Goal: Task Accomplishment & Management: Manage account settings

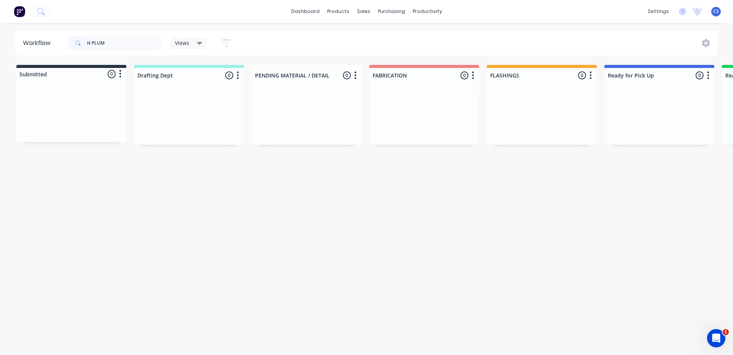
drag, startPoint x: 155, startPoint y: 43, endPoint x: 54, endPoint y: 36, distance: 101.7
click at [59, 40] on header "Workflow H PLUM Views Save new view None (Default) edit [PERSON_NAME] edit [PER…" at bounding box center [366, 43] width 703 height 25
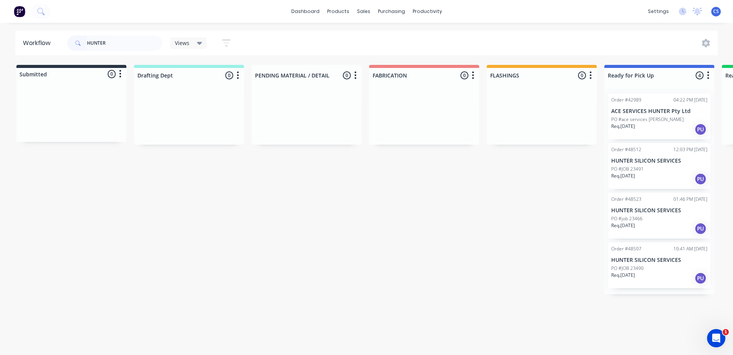
type input "HUNTER"
click at [624, 173] on p "Req. [DATE]" at bounding box center [623, 175] width 24 height 7
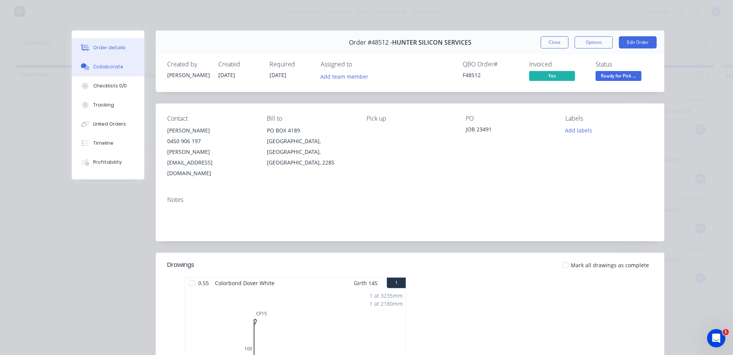
click at [106, 62] on button "Collaborate" at bounding box center [108, 66] width 73 height 19
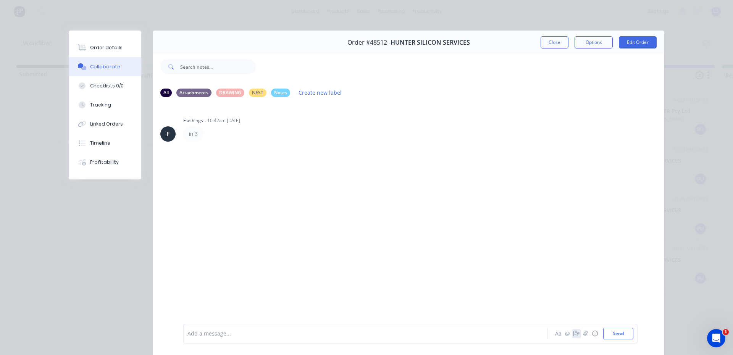
click at [574, 333] on icon "button" at bounding box center [576, 333] width 6 height 5
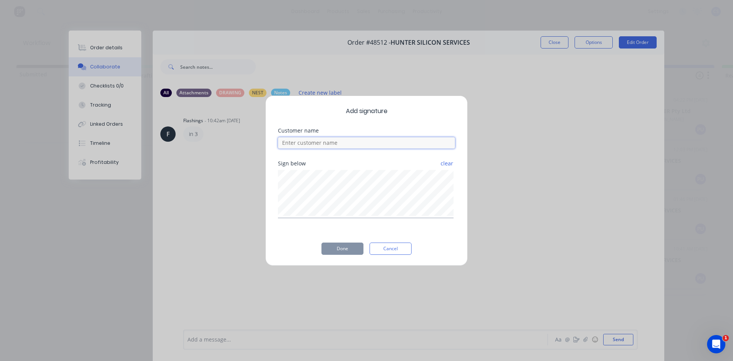
click at [316, 143] on input at bounding box center [366, 142] width 177 height 11
type input "[PERSON_NAME]"
click at [352, 251] on button "Done" at bounding box center [342, 248] width 42 height 12
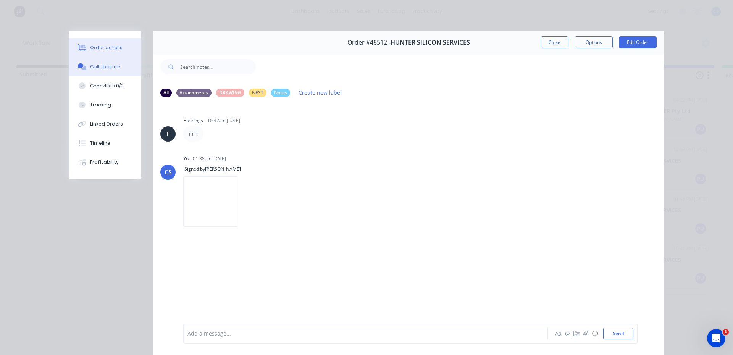
click at [121, 49] on button "Order details" at bounding box center [105, 47] width 73 height 19
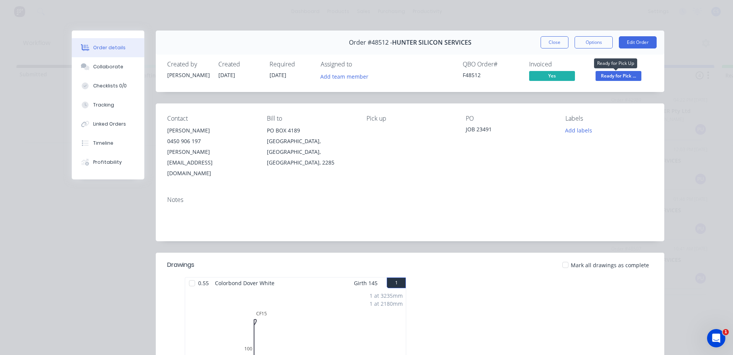
click at [622, 79] on span "Ready for Pick ..." at bounding box center [618, 76] width 46 height 10
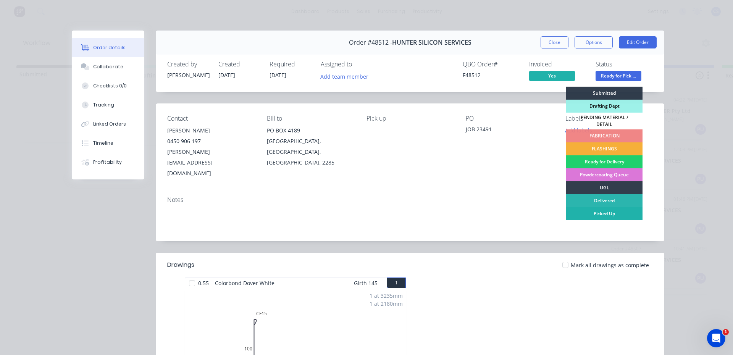
click at [616, 211] on div "Picked Up" at bounding box center [604, 213] width 76 height 13
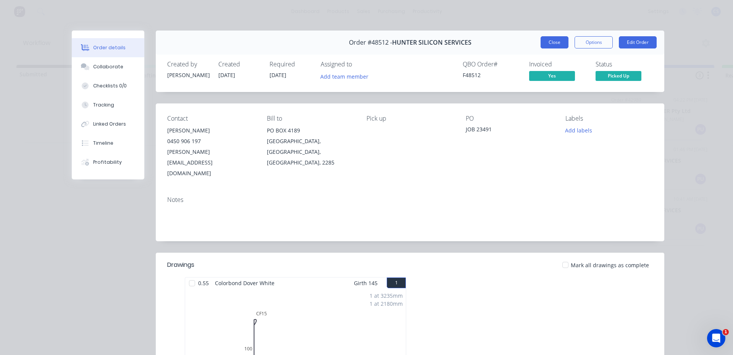
click at [553, 37] on button "Close" at bounding box center [554, 42] width 28 height 12
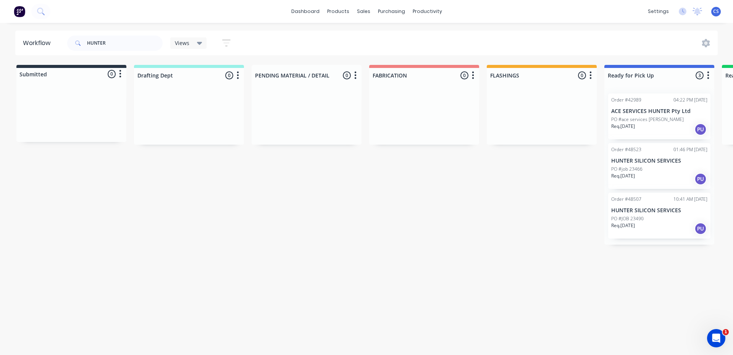
click at [659, 214] on div "Order #48507 10:41 AM [DATE] HUNTER SILICON SERVICES PO #JOB 23490 Req. [DATE] …" at bounding box center [659, 216] width 102 height 46
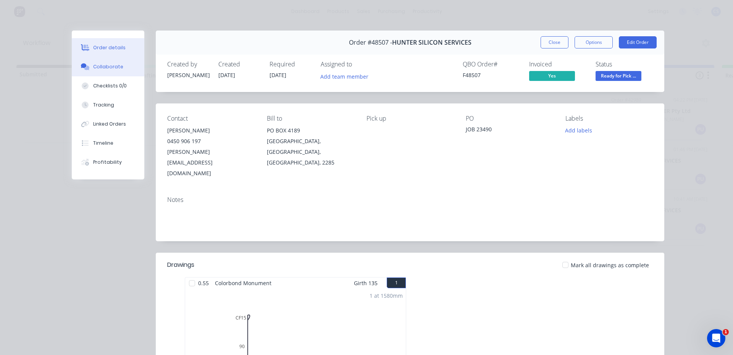
click at [99, 65] on div "Collaborate" at bounding box center [108, 66] width 30 height 7
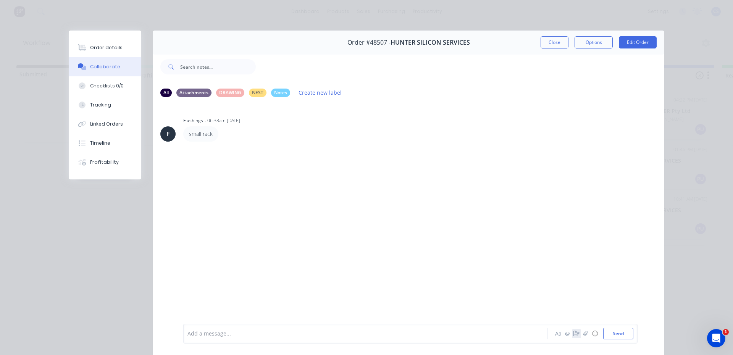
click at [574, 333] on icon "button" at bounding box center [576, 333] width 6 height 5
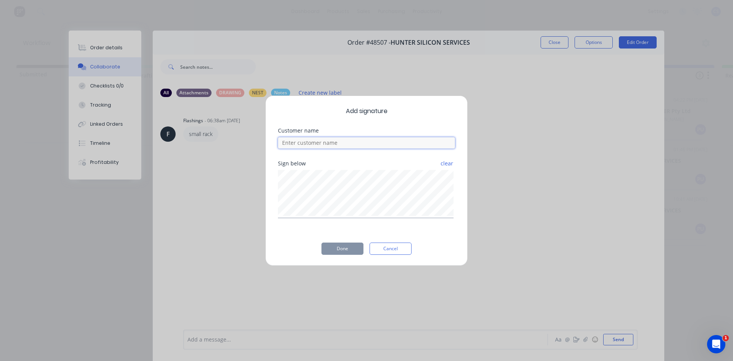
click at [404, 145] on input at bounding box center [366, 142] width 177 height 11
type input "[PERSON_NAME]"
click at [352, 247] on button "Done" at bounding box center [342, 248] width 42 height 12
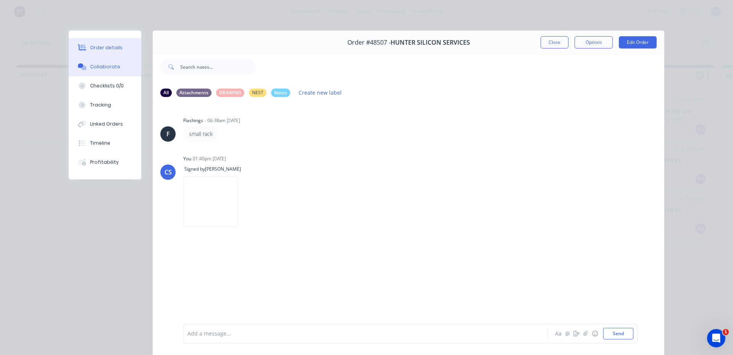
click at [100, 50] on div "Order details" at bounding box center [106, 47] width 32 height 7
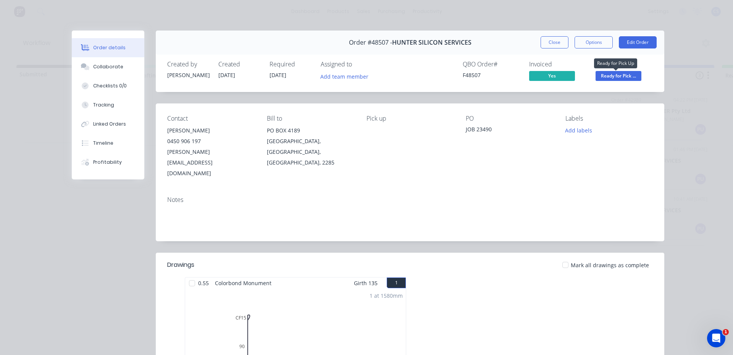
click at [634, 76] on span "Ready for Pick ..." at bounding box center [618, 76] width 46 height 10
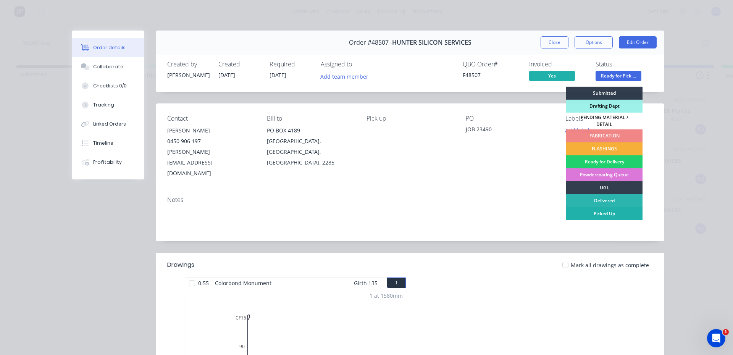
click at [617, 208] on div "Picked Up" at bounding box center [604, 213] width 76 height 13
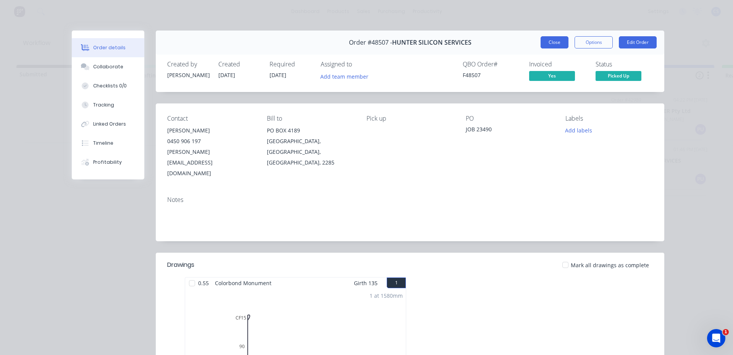
click at [547, 42] on button "Close" at bounding box center [554, 42] width 28 height 12
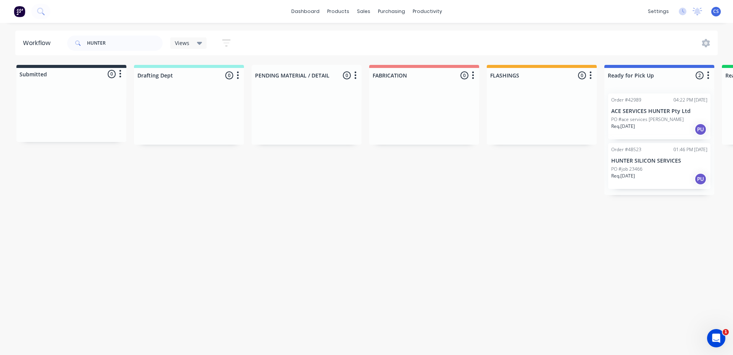
click at [662, 168] on div "PO #job 23466" at bounding box center [659, 169] width 96 height 7
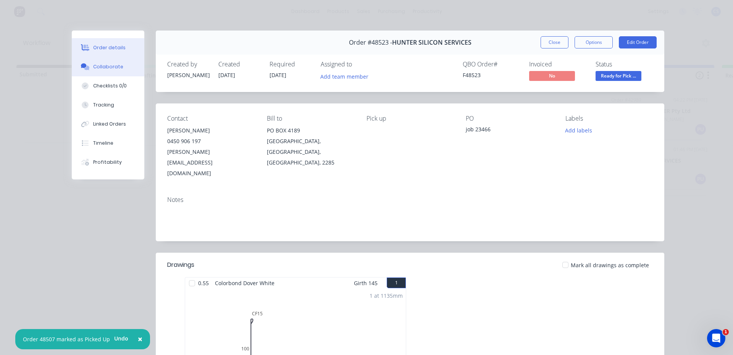
click at [100, 69] on div "Collaborate" at bounding box center [108, 66] width 30 height 7
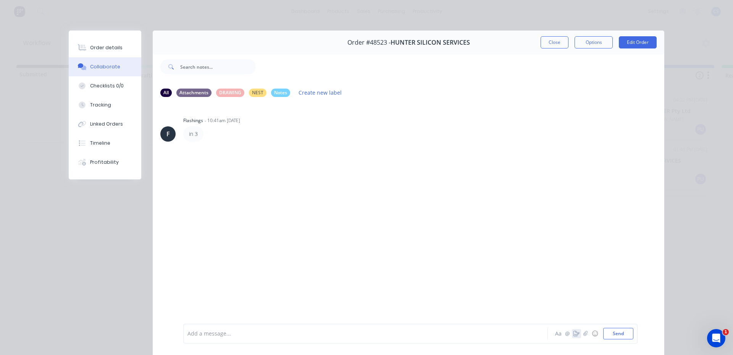
click at [573, 333] on icon "button" at bounding box center [576, 333] width 6 height 5
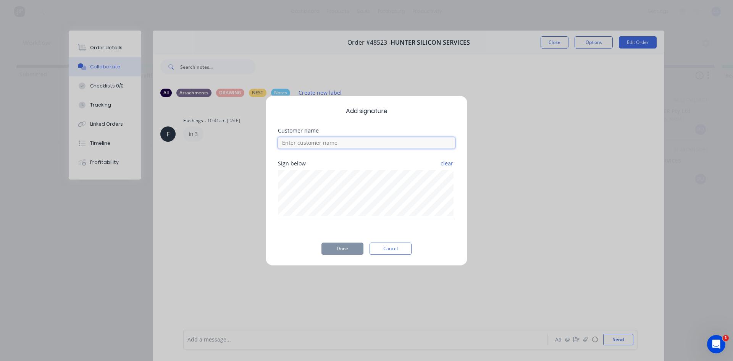
click at [329, 144] on input at bounding box center [366, 142] width 177 height 11
type input "[PERSON_NAME]"
click at [345, 247] on button "Done" at bounding box center [342, 248] width 42 height 12
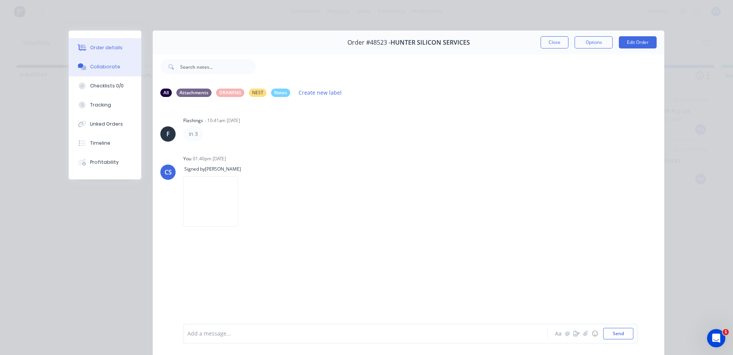
click at [99, 55] on button "Order details" at bounding box center [105, 47] width 73 height 19
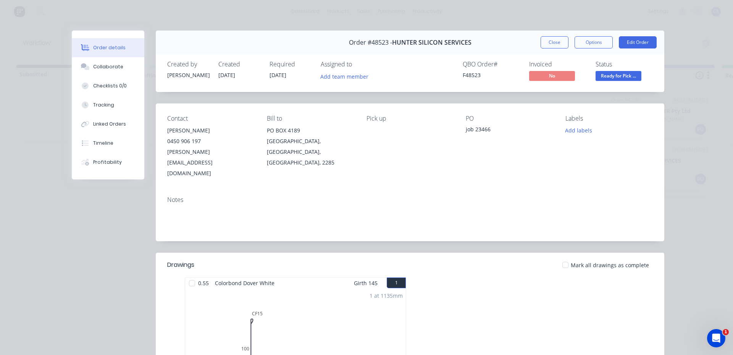
click at [619, 69] on div "Status Ready for Pick ..." at bounding box center [623, 72] width 57 height 22
click at [619, 74] on span "Ready for Pick ..." at bounding box center [618, 76] width 46 height 10
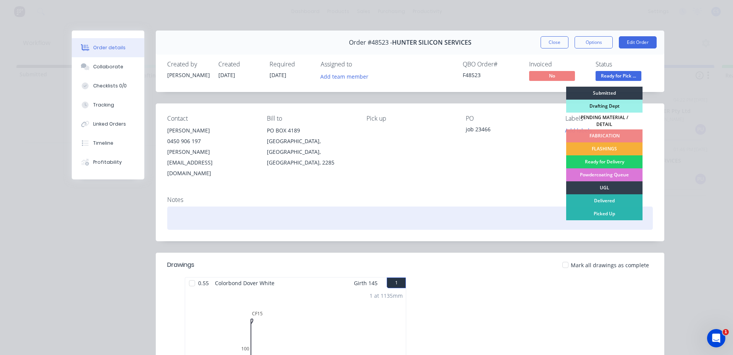
drag, startPoint x: 597, startPoint y: 210, endPoint x: 593, endPoint y: 199, distance: 11.6
click at [596, 210] on div "Picked Up" at bounding box center [604, 213] width 76 height 13
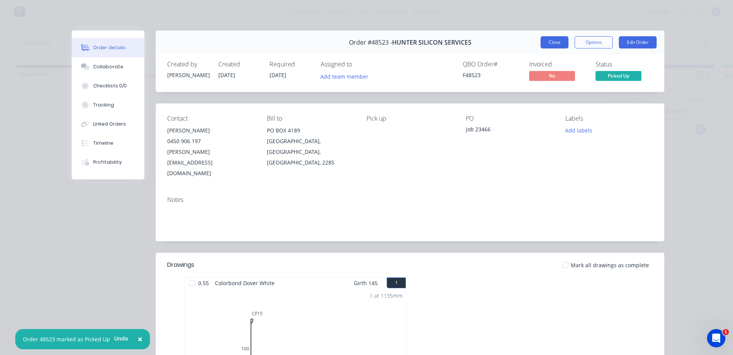
click at [544, 43] on button "Close" at bounding box center [554, 42] width 28 height 12
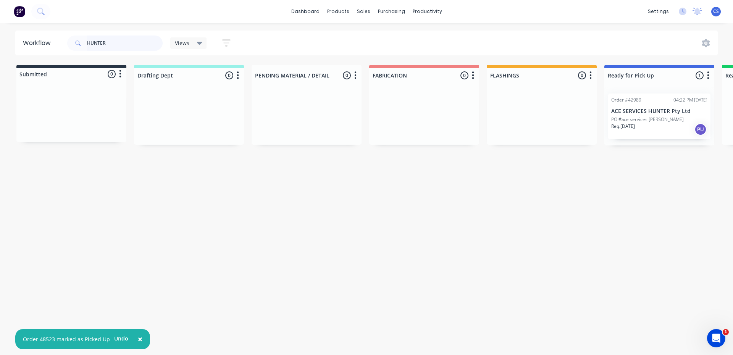
drag, startPoint x: 111, startPoint y: 42, endPoint x: 86, endPoint y: 40, distance: 24.9
click at [86, 40] on div "HUNTER" at bounding box center [114, 42] width 95 height 15
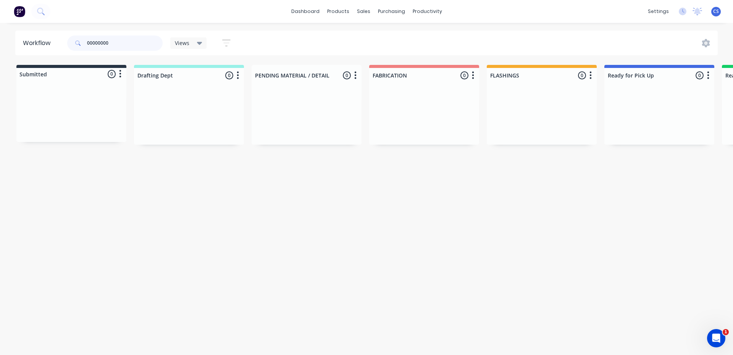
drag, startPoint x: 127, startPoint y: 41, endPoint x: 50, endPoint y: 32, distance: 78.4
click at [50, 32] on header "Workflow 00000000 Views Save new view None (Default) edit [PERSON_NAME] edit [P…" at bounding box center [366, 43] width 703 height 25
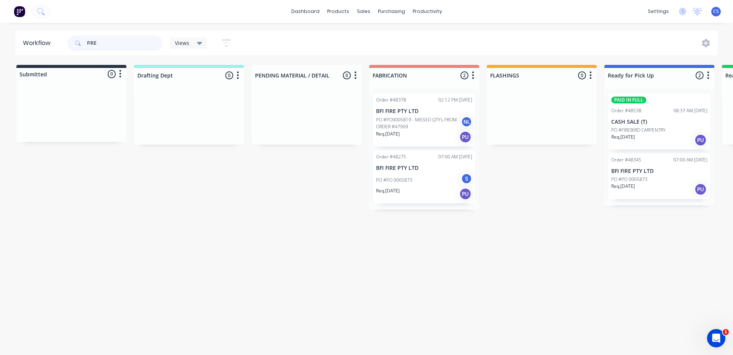
type input "FIRE"
click at [665, 127] on p "PO #FIREBIRD CARPENTRY" at bounding box center [638, 130] width 54 height 7
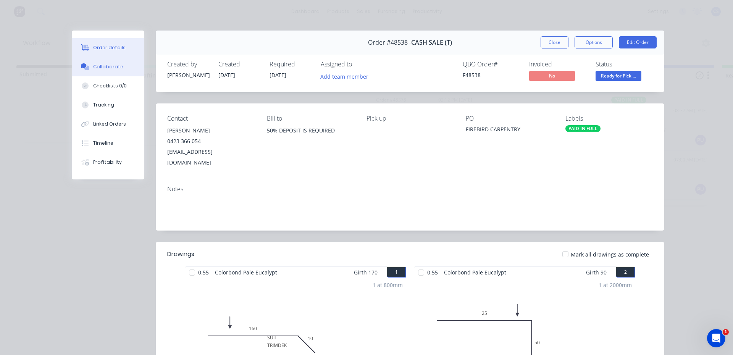
click at [106, 65] on div "Collaborate" at bounding box center [108, 66] width 30 height 7
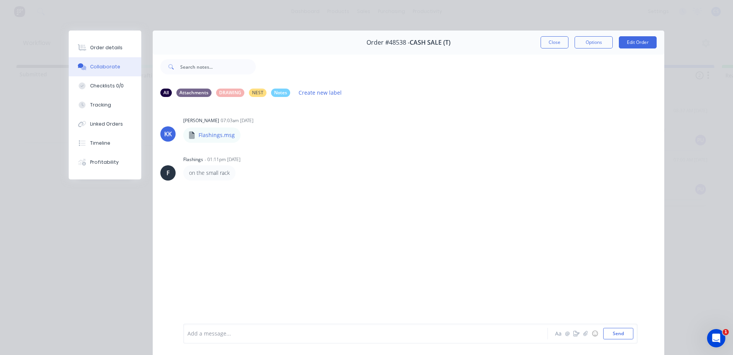
click at [108, 27] on div "Order details Collaborate Checklists 0/0 Tracking Linked Orders Timeline Profit…" at bounding box center [366, 177] width 733 height 355
click at [110, 32] on div "Order details Collaborate Checklists 0/0 Tracking Linked Orders Timeline Profit…" at bounding box center [105, 105] width 73 height 149
click at [106, 52] on button "Order details" at bounding box center [105, 47] width 73 height 19
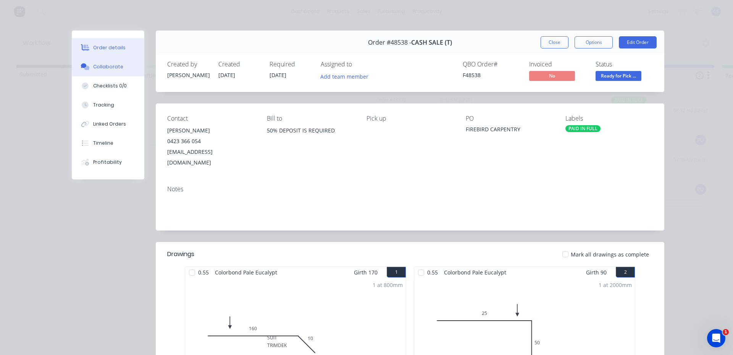
click at [104, 62] on button "Collaborate" at bounding box center [108, 66] width 73 height 19
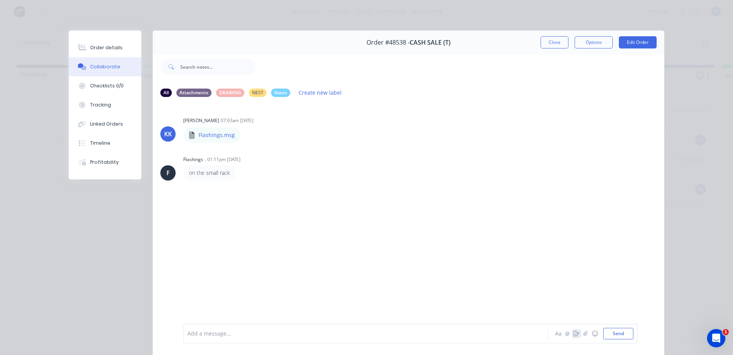
click at [572, 337] on button "button" at bounding box center [576, 333] width 9 height 9
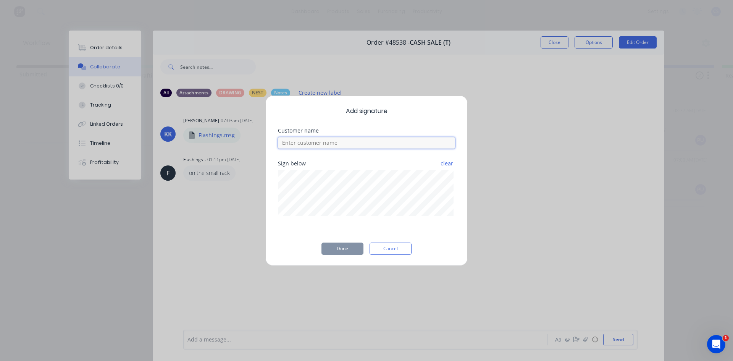
click at [364, 143] on input at bounding box center [366, 142] width 177 height 11
type input "[PERSON_NAME]"
click at [344, 248] on button "Done" at bounding box center [342, 248] width 42 height 12
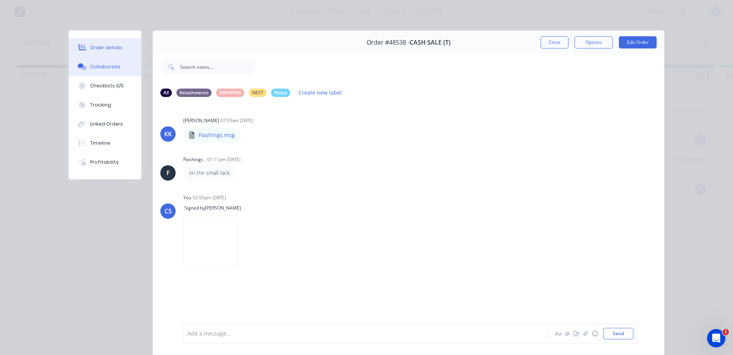
click at [97, 47] on div "Order details" at bounding box center [106, 47] width 32 height 7
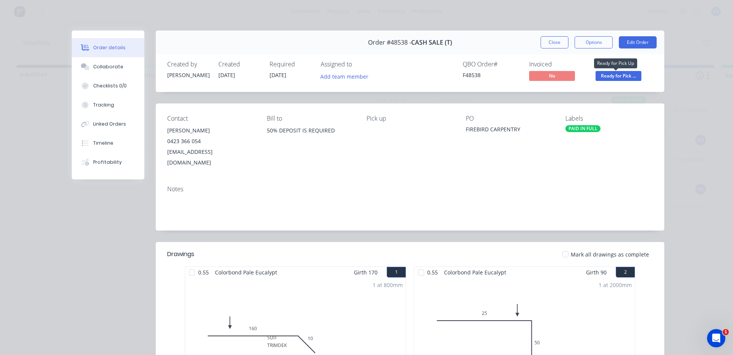
click at [625, 77] on span "Ready for Pick ..." at bounding box center [618, 76] width 46 height 10
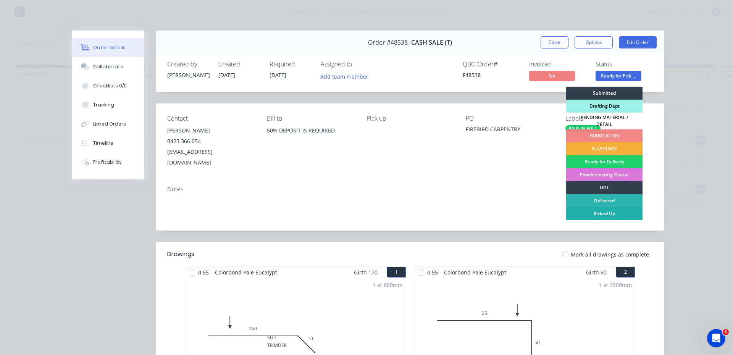
click at [617, 209] on div "Picked Up" at bounding box center [604, 213] width 76 height 13
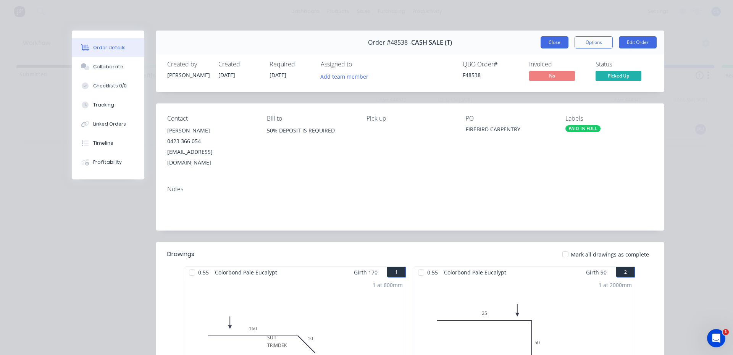
click at [553, 39] on button "Close" at bounding box center [554, 42] width 28 height 12
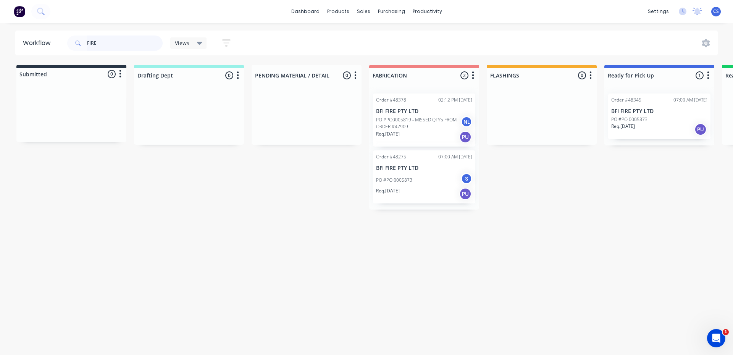
drag, startPoint x: 81, startPoint y: 34, endPoint x: 54, endPoint y: 25, distance: 28.1
click at [54, 25] on div "dashboard products sales purchasing productivity dashboard products Product Cat…" at bounding box center [366, 154] width 733 height 309
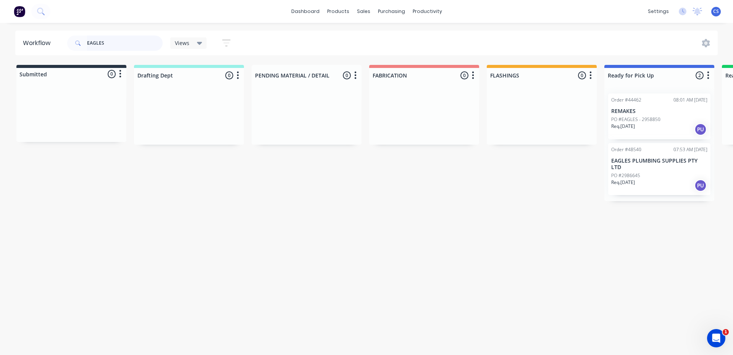
type input "EAGLES"
click at [634, 172] on p "PO #2986645" at bounding box center [625, 175] width 29 height 7
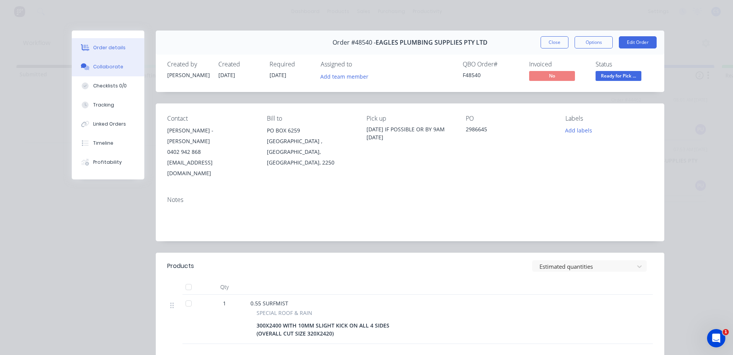
click at [105, 59] on button "Collaborate" at bounding box center [108, 66] width 73 height 19
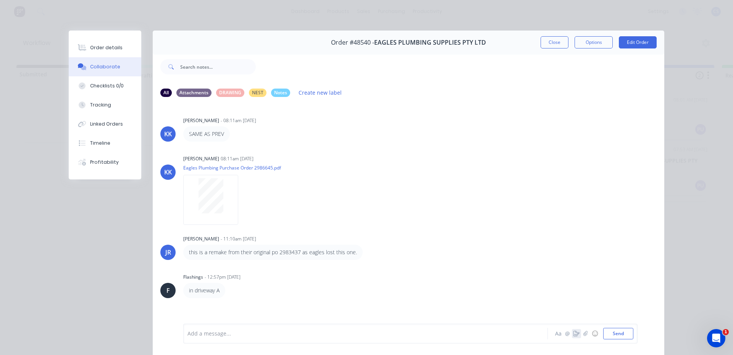
click at [573, 332] on icon "button" at bounding box center [576, 333] width 6 height 5
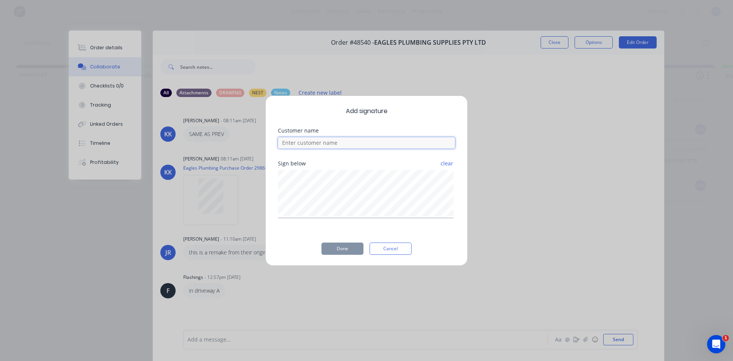
click at [288, 143] on input at bounding box center [366, 142] width 177 height 11
type input "[PERSON_NAME]"
click at [343, 250] on button "Done" at bounding box center [342, 248] width 42 height 12
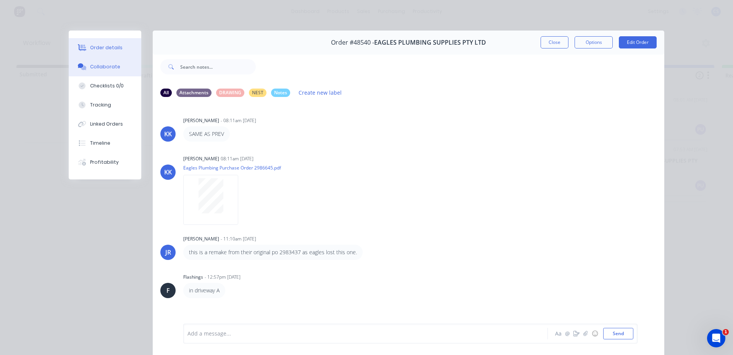
click at [110, 50] on div "Order details" at bounding box center [106, 47] width 32 height 7
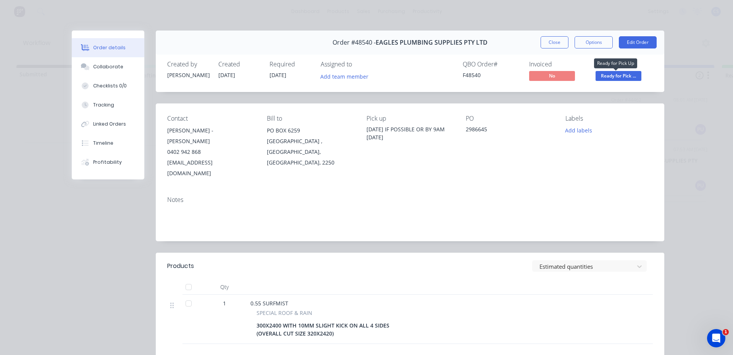
click at [608, 73] on span "Ready for Pick ..." at bounding box center [618, 76] width 46 height 10
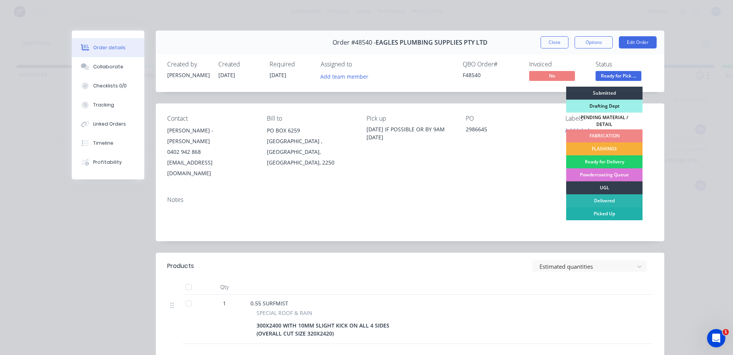
drag, startPoint x: 591, startPoint y: 216, endPoint x: 586, endPoint y: 213, distance: 6.2
click at [591, 216] on div "Submitted Drafting Dept PENDING MATERIAL / DETAIL FABRICATION FLASHINGS Ready f…" at bounding box center [604, 175] width 76 height 177
click at [609, 213] on div "Picked Up" at bounding box center [604, 213] width 76 height 13
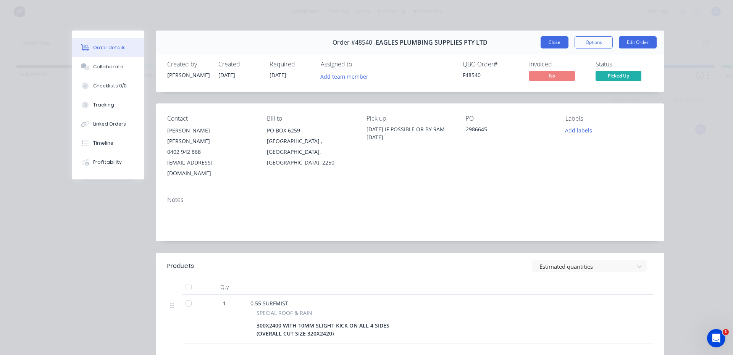
click at [544, 45] on button "Close" at bounding box center [554, 42] width 28 height 12
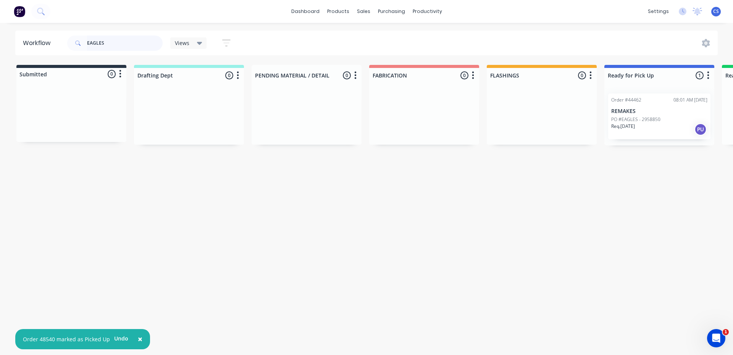
drag, startPoint x: 114, startPoint y: 42, endPoint x: 68, endPoint y: 40, distance: 47.0
click at [68, 40] on div "EAGLES" at bounding box center [114, 42] width 95 height 15
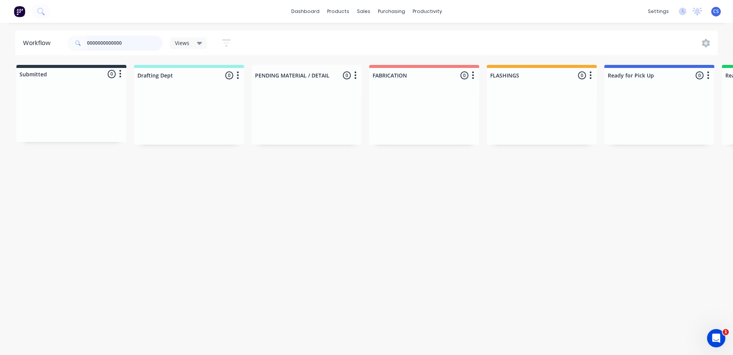
type input "0000000000000"
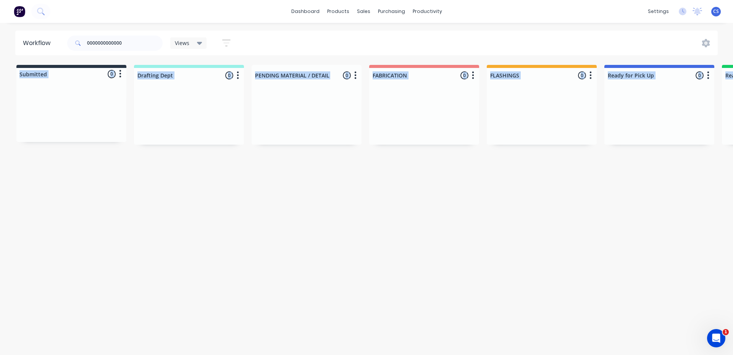
drag, startPoint x: 150, startPoint y: 23, endPoint x: 366, endPoint y: 167, distance: 259.0
click at [366, 166] on div "dashboard products sales purchasing productivity dashboard products Product Cat…" at bounding box center [366, 154] width 733 height 309
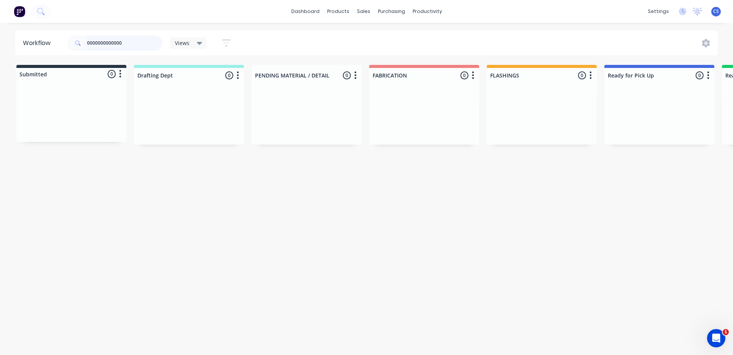
click at [158, 41] on input "0000000000000" at bounding box center [125, 42] width 76 height 15
drag, startPoint x: 139, startPoint y: 39, endPoint x: 61, endPoint y: 40, distance: 77.9
click at [61, 40] on header "Workflow 0000000000000 Views Save new view None (Default) edit [PERSON_NAME] ed…" at bounding box center [366, 43] width 703 height 25
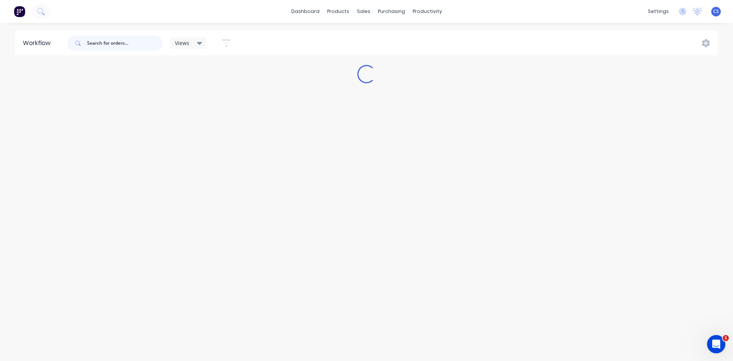
click at [118, 46] on input "text" at bounding box center [125, 42] width 76 height 15
click at [113, 39] on input "text" at bounding box center [125, 42] width 76 height 15
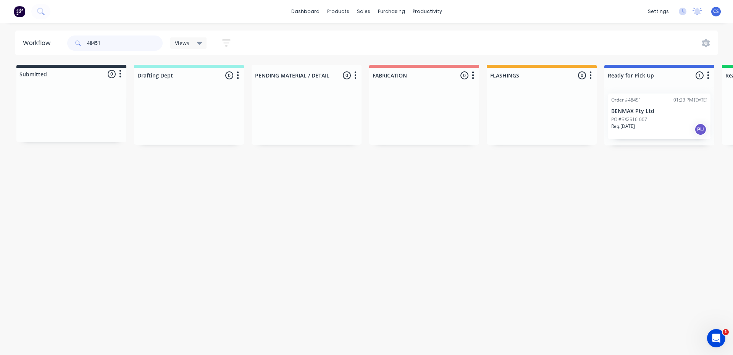
type input "48451"
click at [635, 125] on p "Req. [DATE]" at bounding box center [623, 126] width 24 height 7
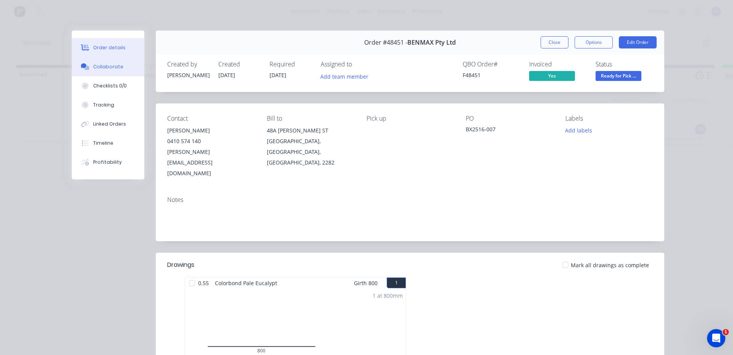
click at [110, 63] on button "Collaborate" at bounding box center [108, 66] width 73 height 19
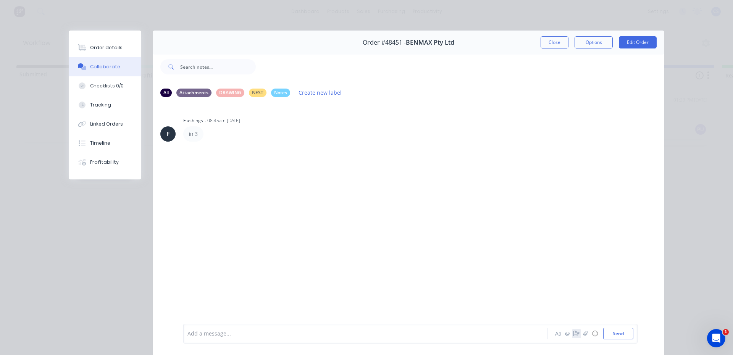
click at [575, 331] on icon "button" at bounding box center [576, 333] width 6 height 5
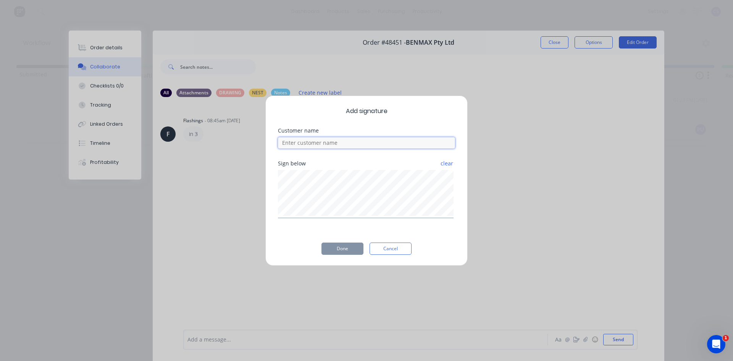
click at [330, 137] on input at bounding box center [366, 142] width 177 height 11
type input "[PERSON_NAME]"
click at [350, 250] on button "Done" at bounding box center [342, 248] width 42 height 12
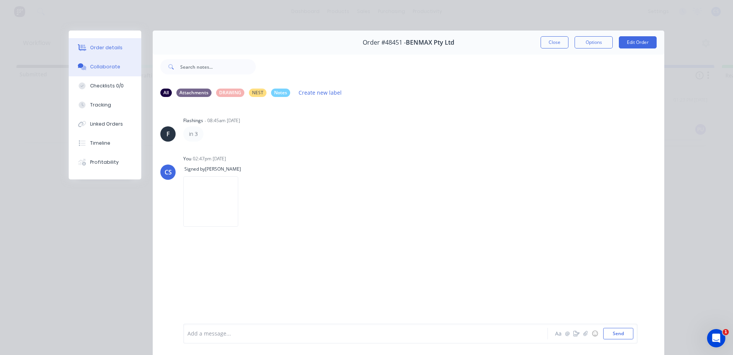
click at [90, 49] on div "Order details" at bounding box center [106, 47] width 32 height 7
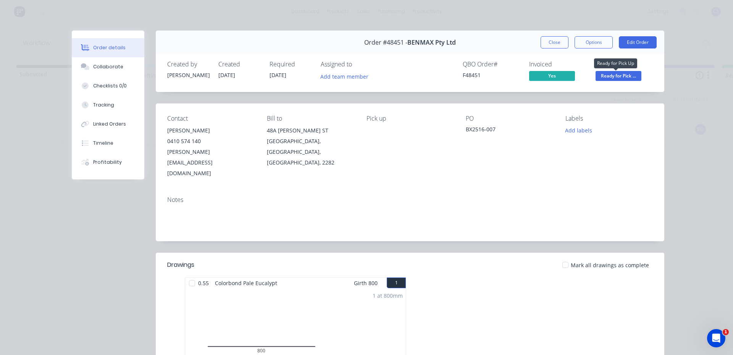
click at [597, 76] on span "Ready for Pick ..." at bounding box center [618, 76] width 46 height 10
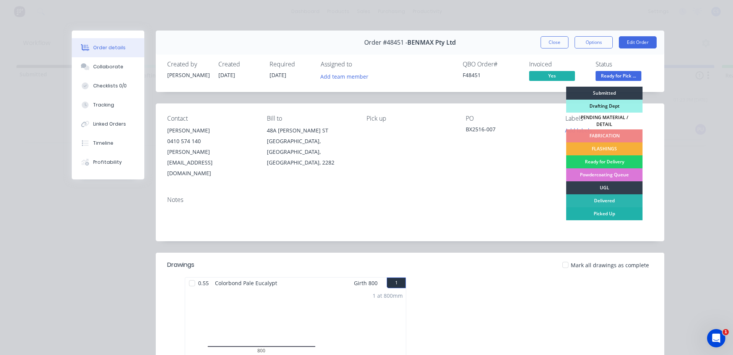
click at [604, 207] on div "Picked Up" at bounding box center [604, 213] width 76 height 13
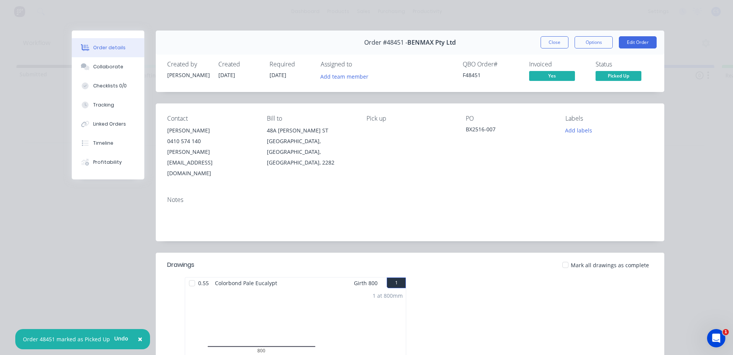
click at [552, 44] on button "Close" at bounding box center [554, 42] width 28 height 12
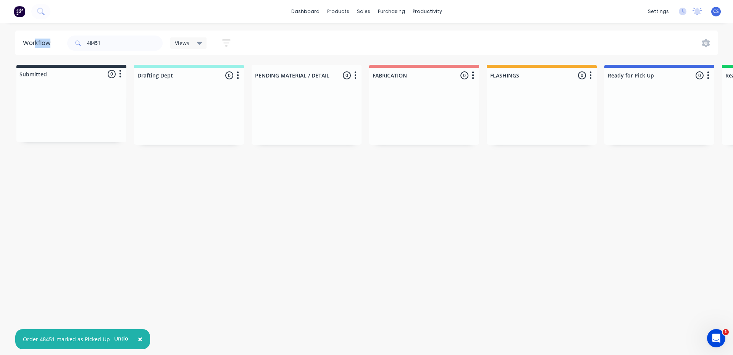
drag, startPoint x: 130, startPoint y: 33, endPoint x: 33, endPoint y: 39, distance: 97.1
click at [33, 39] on header "Workflow 48451 Views Save new view None (Default) edit [PERSON_NAME] edit [PERS…" at bounding box center [366, 43] width 703 height 25
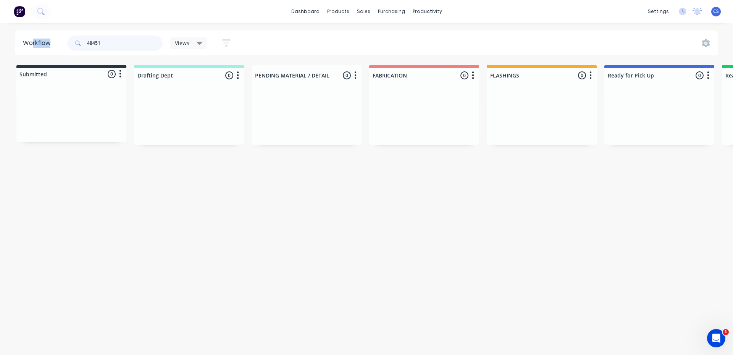
drag, startPoint x: 75, startPoint y: 31, endPoint x: 148, endPoint y: 35, distance: 73.0
click at [148, 35] on input "48451" at bounding box center [125, 42] width 76 height 15
drag, startPoint x: 140, startPoint y: 47, endPoint x: 37, endPoint y: 42, distance: 102.7
click at [37, 42] on header "Workflow 48451 Views Save new view None (Default) edit [PERSON_NAME] edit [PERS…" at bounding box center [366, 43] width 703 height 25
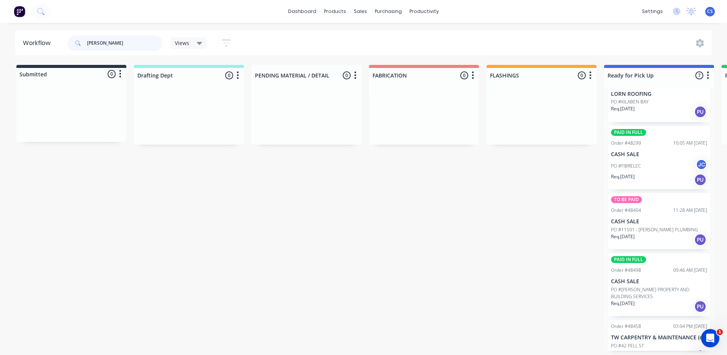
scroll to position [158, 0]
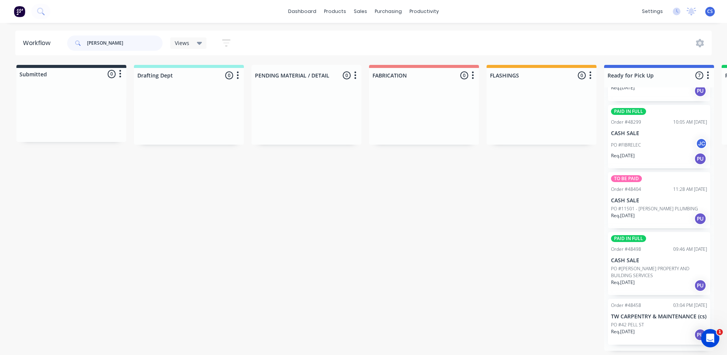
type input "[PERSON_NAME]"
click at [643, 261] on p "CASH SALE" at bounding box center [659, 260] width 96 height 6
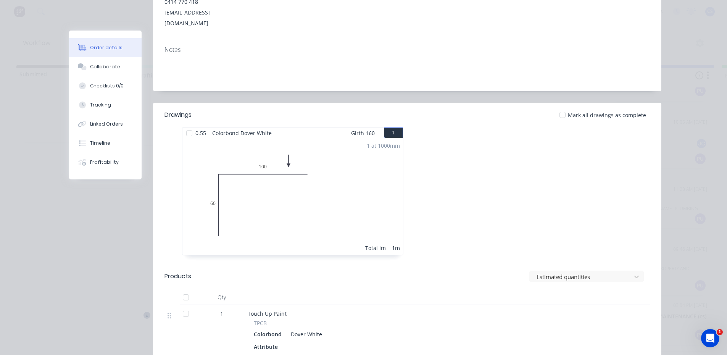
scroll to position [38, 0]
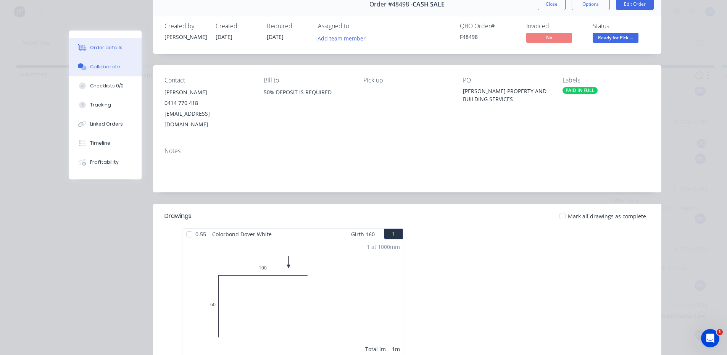
click at [105, 64] on div "Collaborate" at bounding box center [105, 66] width 30 height 7
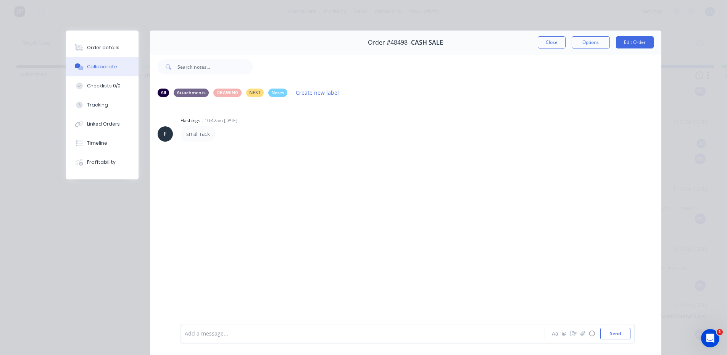
click at [567, 338] on div "Aa @ ☺ Send" at bounding box center [591, 333] width 80 height 11
click at [569, 330] on button "button" at bounding box center [573, 333] width 9 height 9
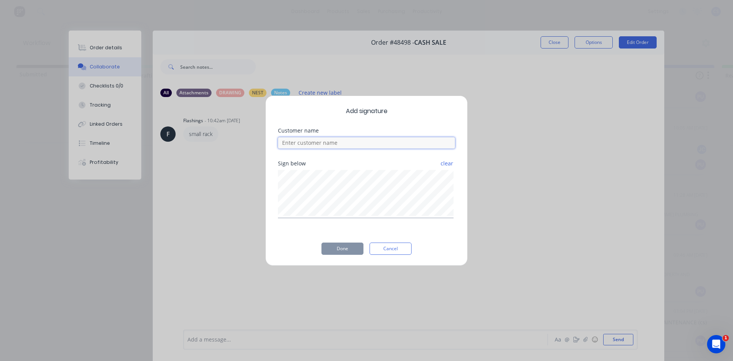
click at [383, 145] on input at bounding box center [366, 142] width 177 height 11
type input "[PERSON_NAME]"
click at [341, 249] on button "Done" at bounding box center [342, 248] width 42 height 12
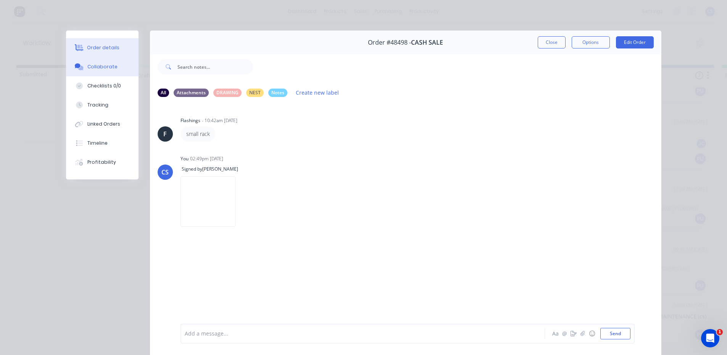
click at [87, 44] on button "Order details" at bounding box center [102, 47] width 73 height 19
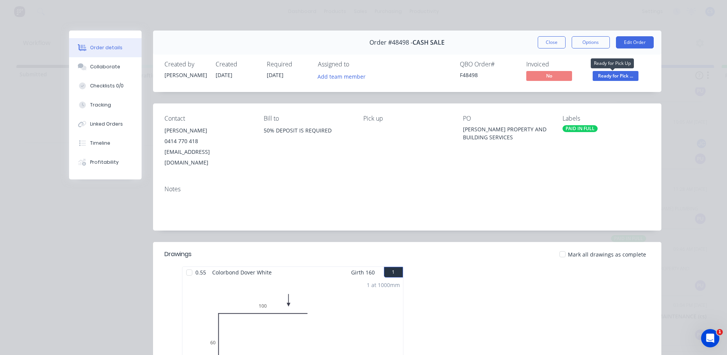
click at [620, 78] on span "Ready for Pick ..." at bounding box center [616, 76] width 46 height 10
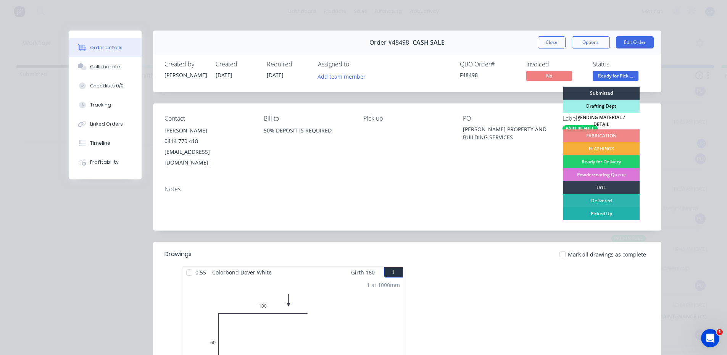
click at [627, 209] on div "Picked Up" at bounding box center [601, 213] width 76 height 13
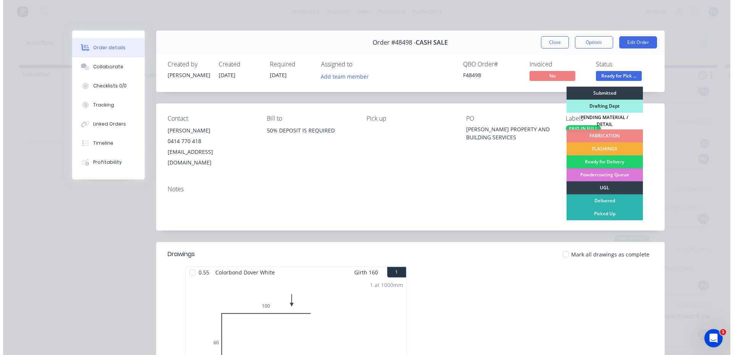
scroll to position [92, 0]
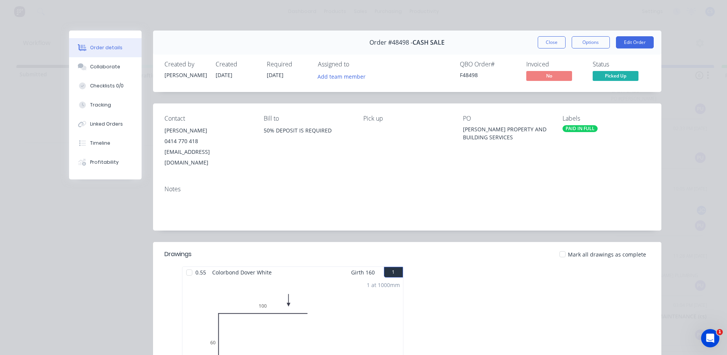
click at [539, 42] on button "Close" at bounding box center [552, 42] width 28 height 12
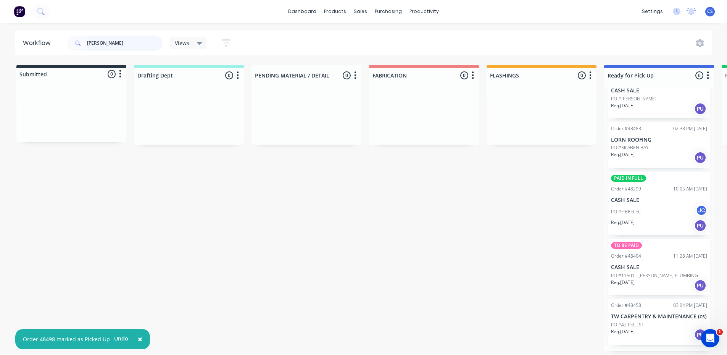
drag, startPoint x: 101, startPoint y: 35, endPoint x: 52, endPoint y: 18, distance: 52.8
click at [52, 18] on div "× Order 48498 marked as Picked Up Undo dashboard products sales purchasing prod…" at bounding box center [363, 154] width 727 height 309
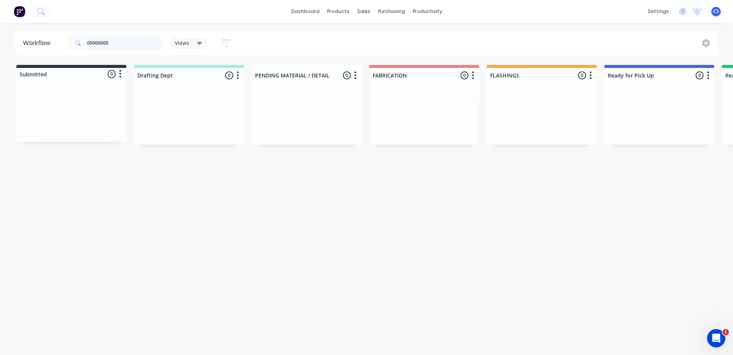
type input "00000000"
